Goal: Find specific page/section: Find specific page/section

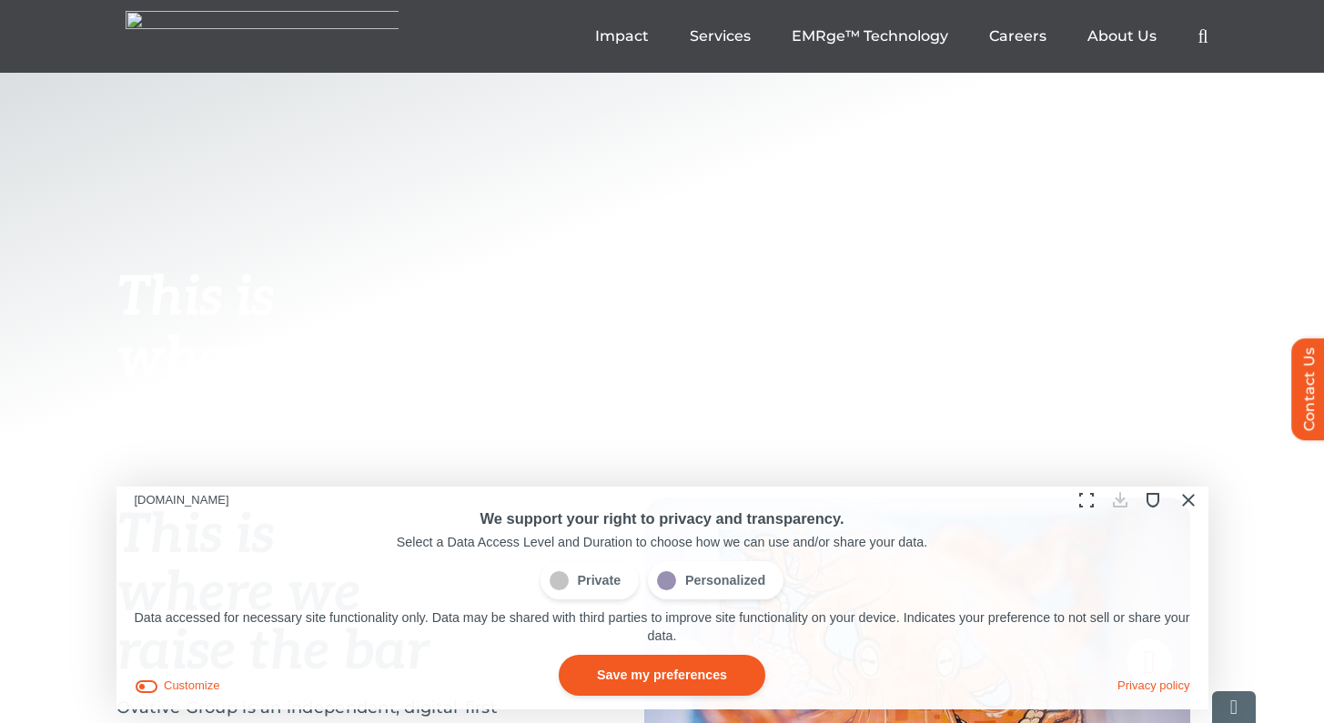
scroll to position [372, 0]
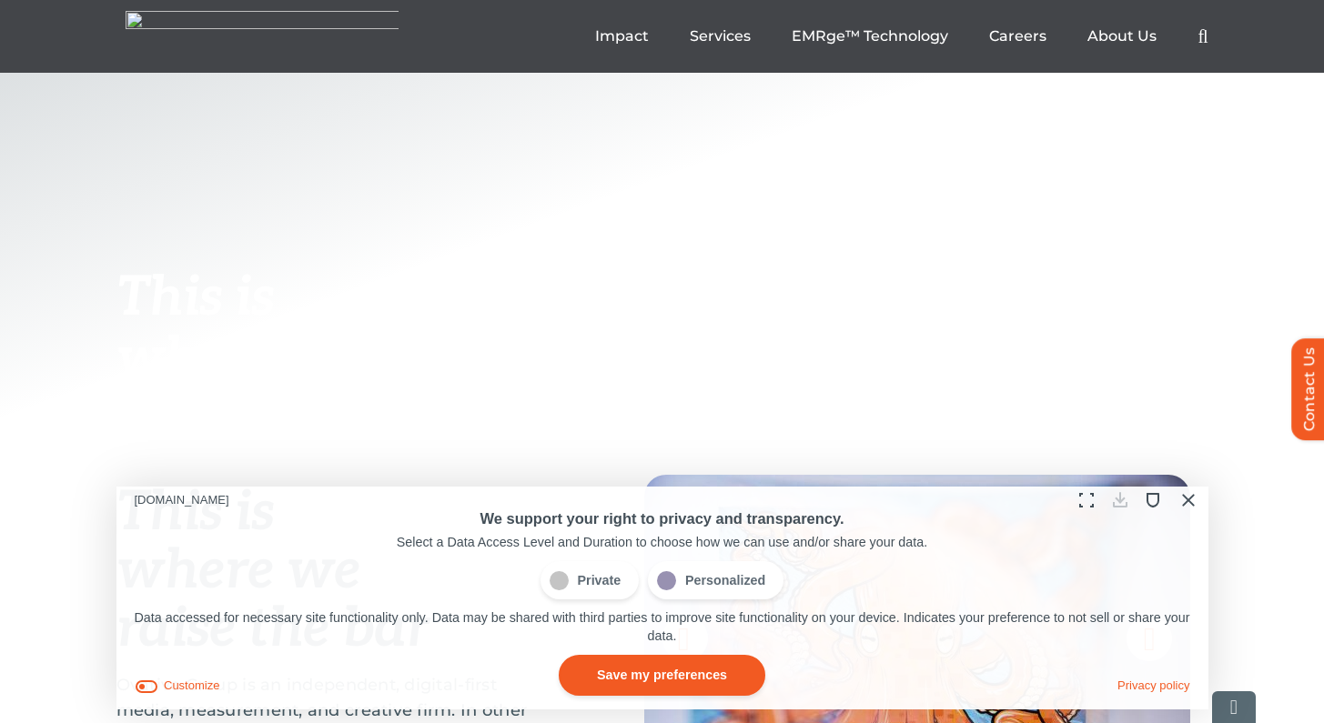
click at [1186, 498] on button "Close Cookie Compliance" at bounding box center [1187, 501] width 28 height 28
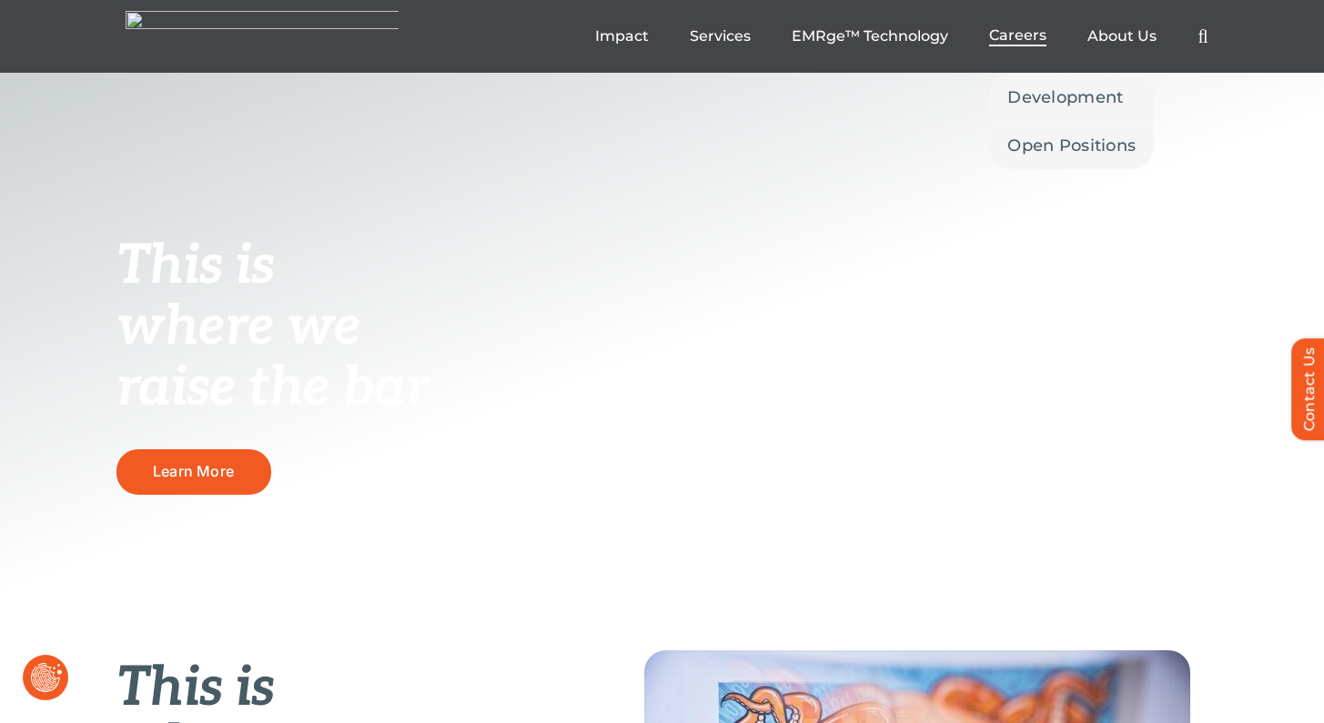
scroll to position [186, 0]
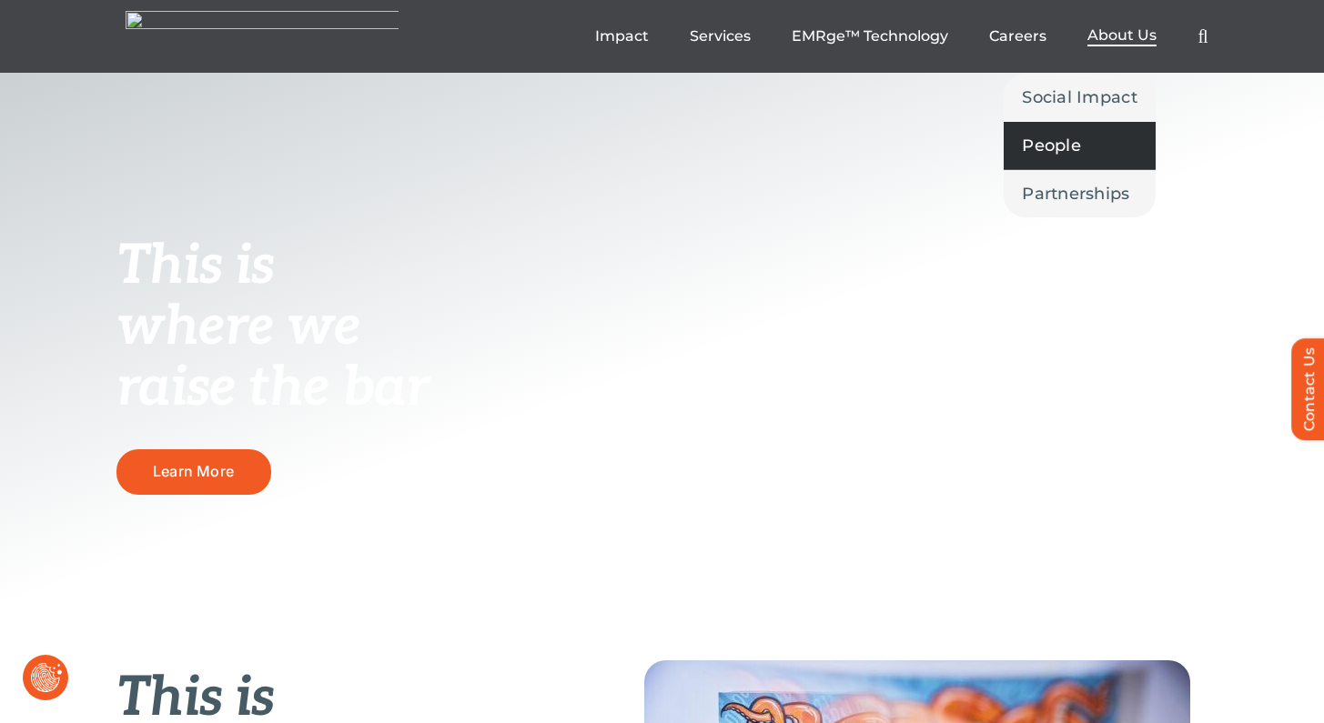
click at [1070, 144] on span "People" at bounding box center [1051, 145] width 59 height 25
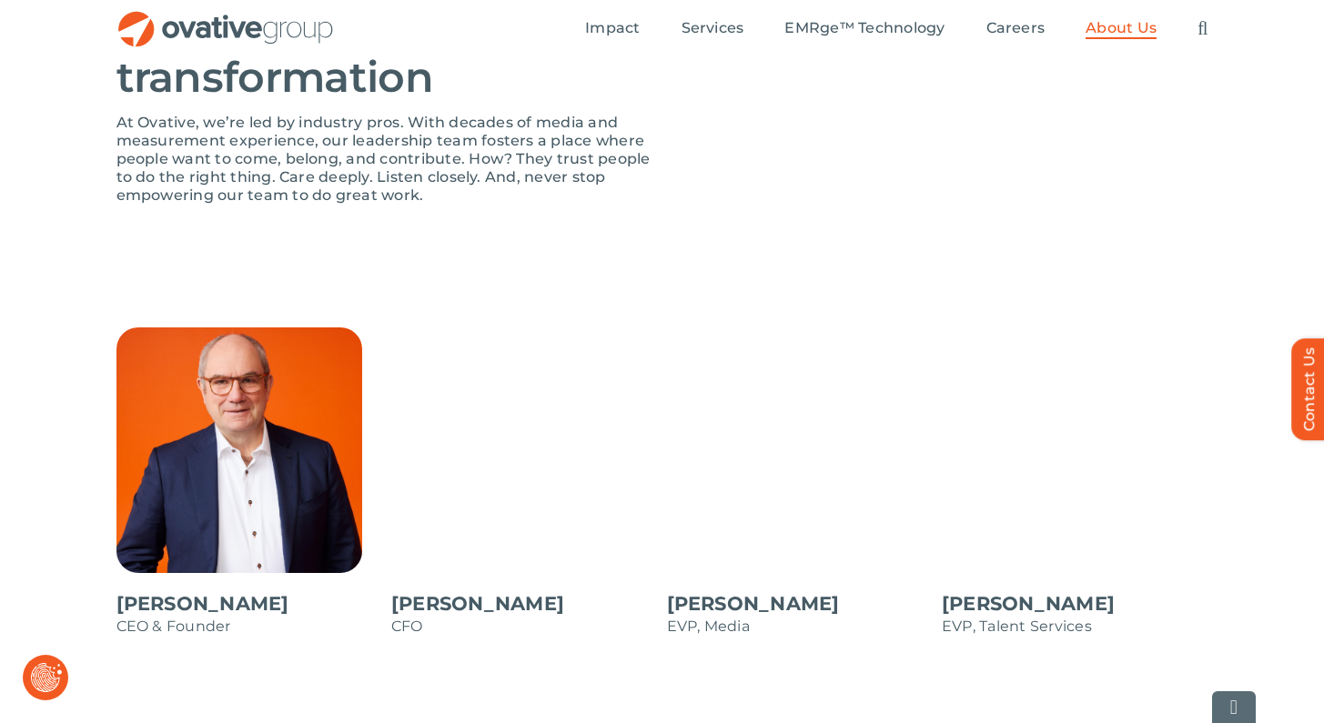
scroll to position [1339, 0]
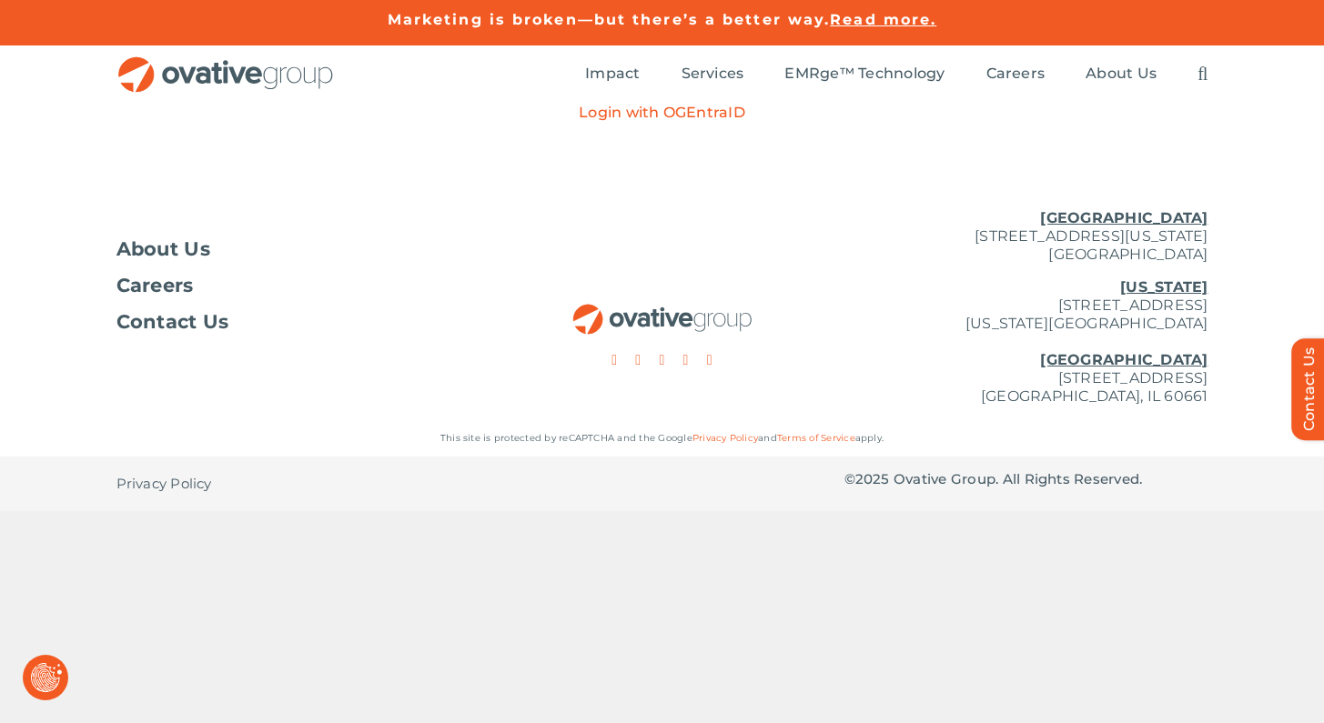
click at [689, 113] on p "Login with OGEntraID" at bounding box center [662, 113] width 166 height 18
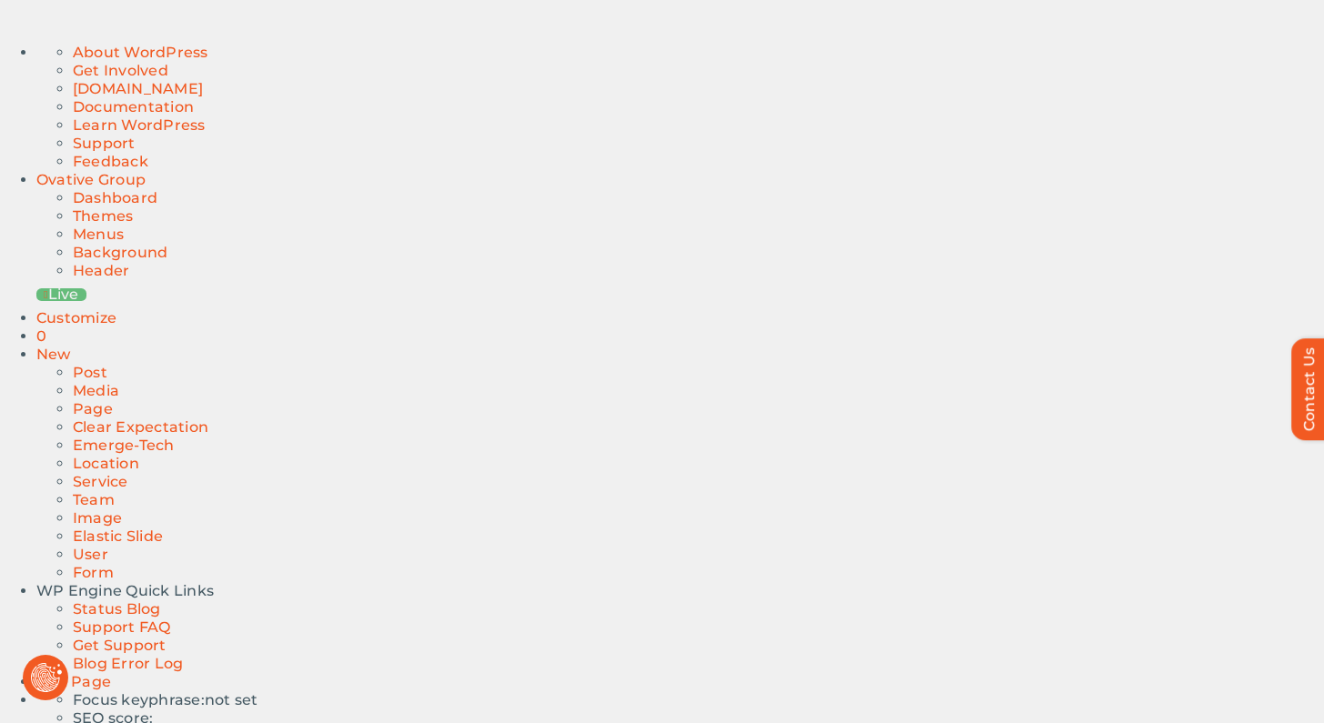
click at [86, 189] on link "Dashboard" at bounding box center [115, 197] width 85 height 17
